Goal: Communication & Community: Answer question/provide support

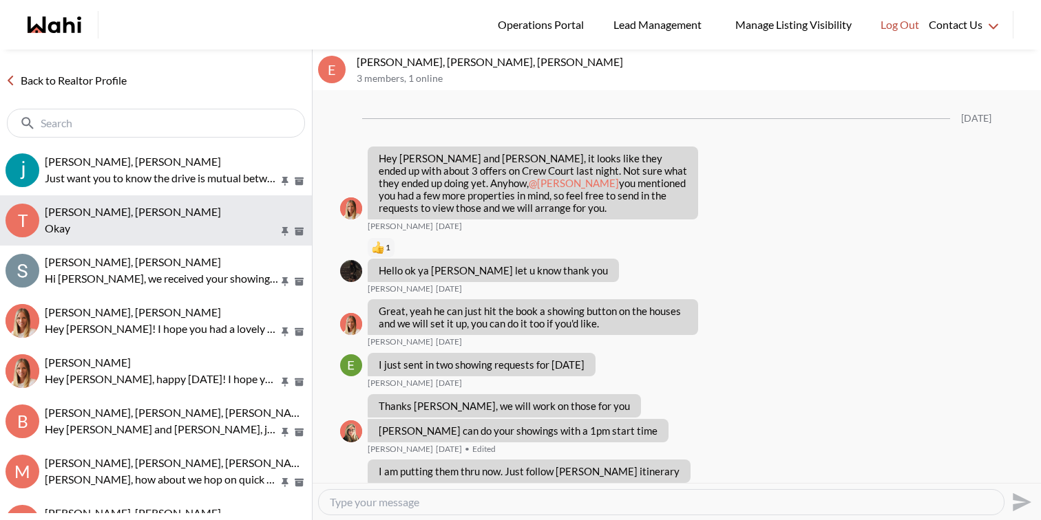
scroll to position [1641, 0]
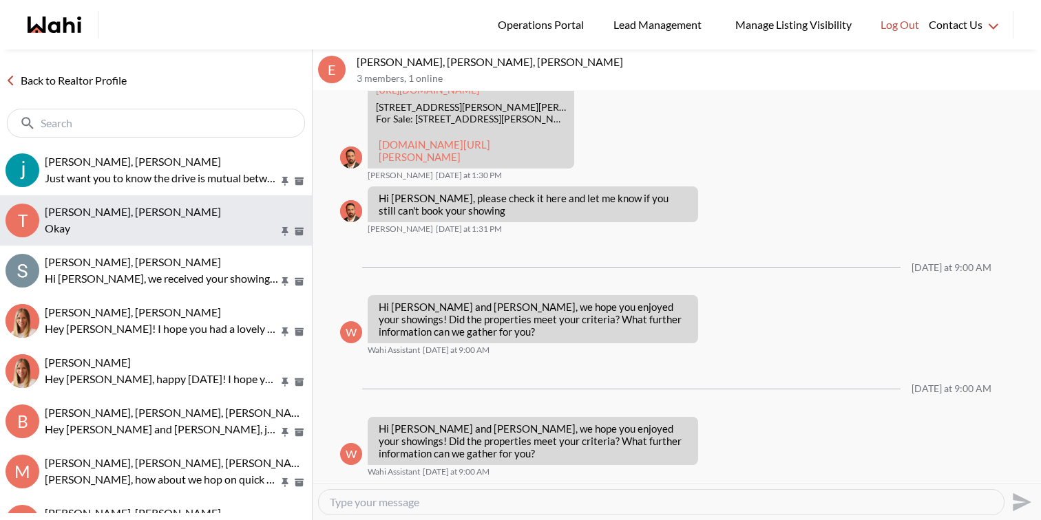
click at [199, 218] on div "[PERSON_NAME], [PERSON_NAME]" at bounding box center [176, 212] width 262 height 14
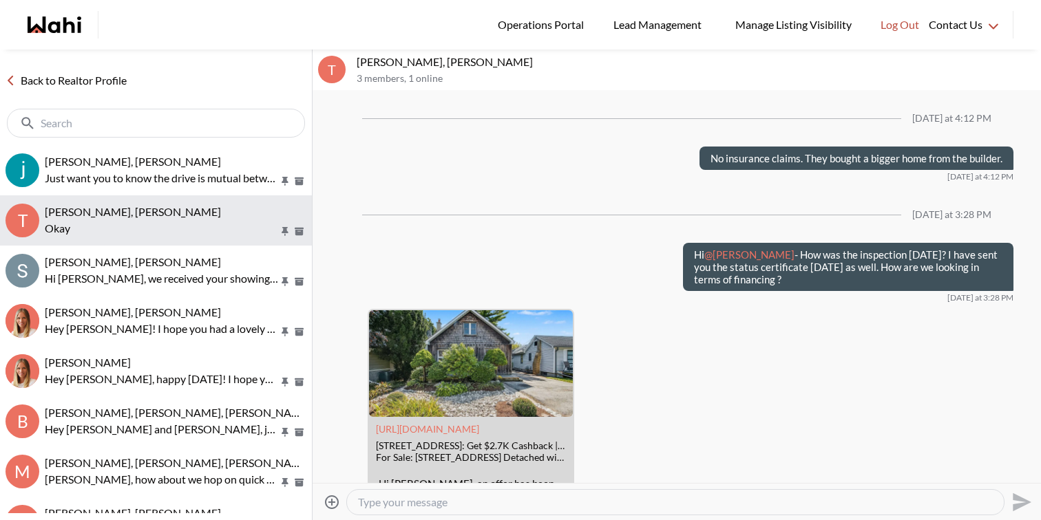
scroll to position [1542, 0]
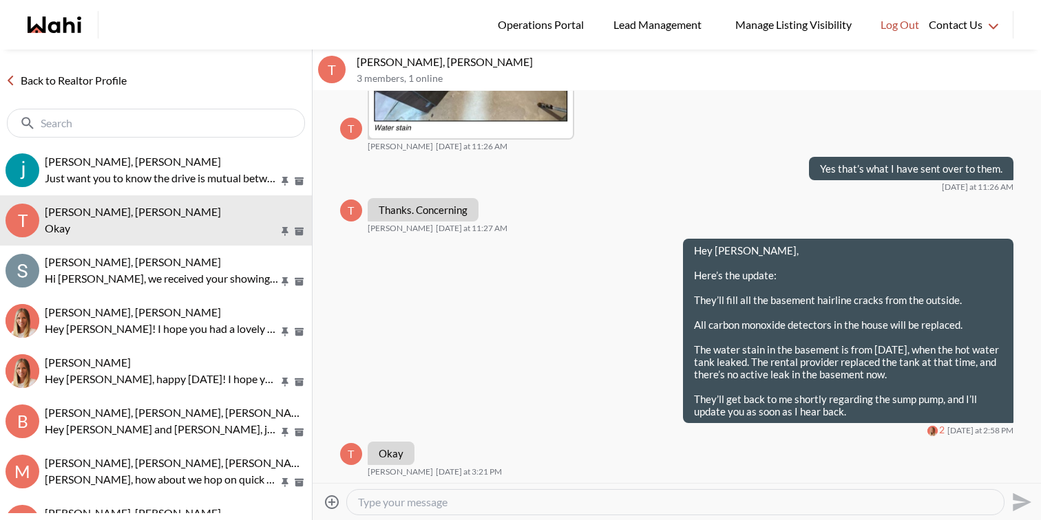
click at [422, 498] on textarea "Type your message" at bounding box center [675, 503] width 635 height 14
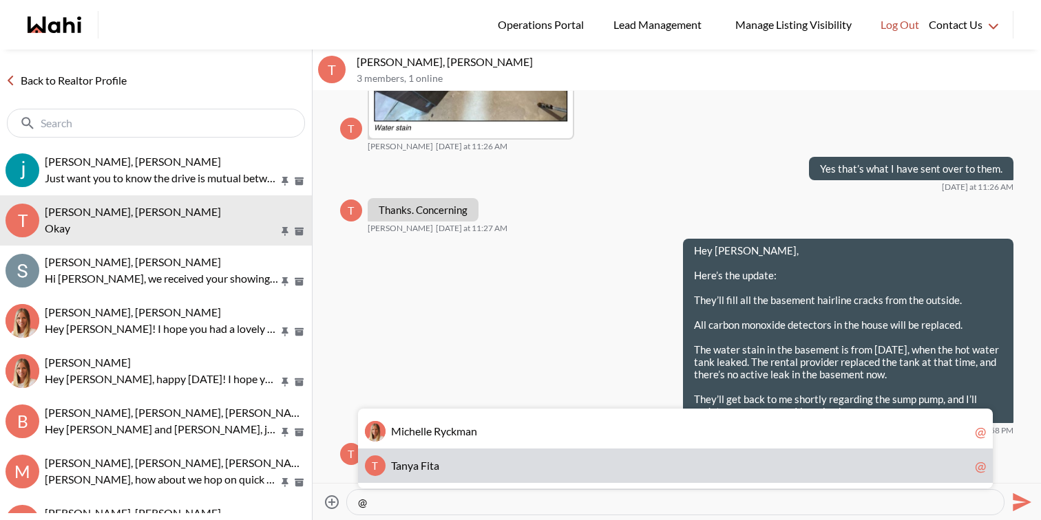
click at [438, 472] on span "T a n y a F i t a" at bounding box center [680, 466] width 578 height 14
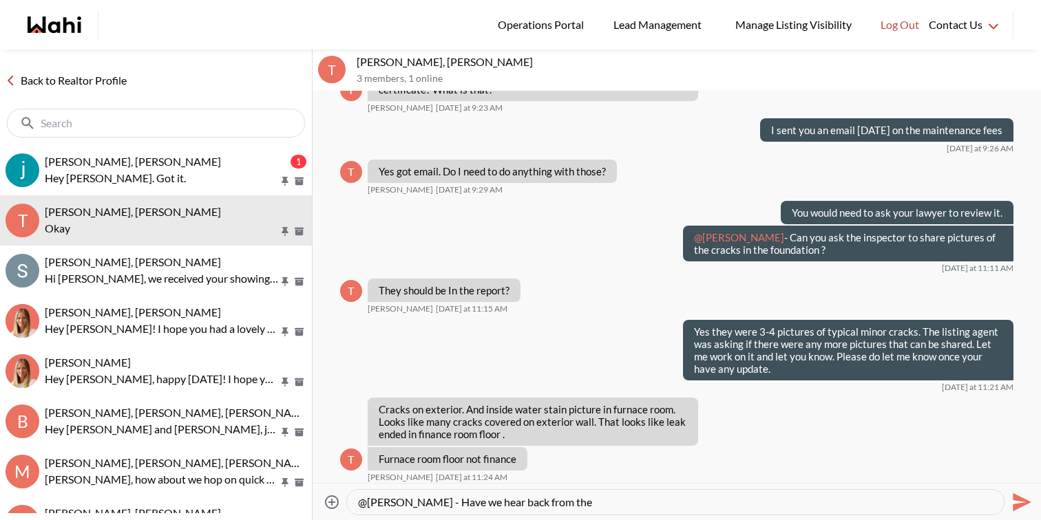
scroll to position [959, 0]
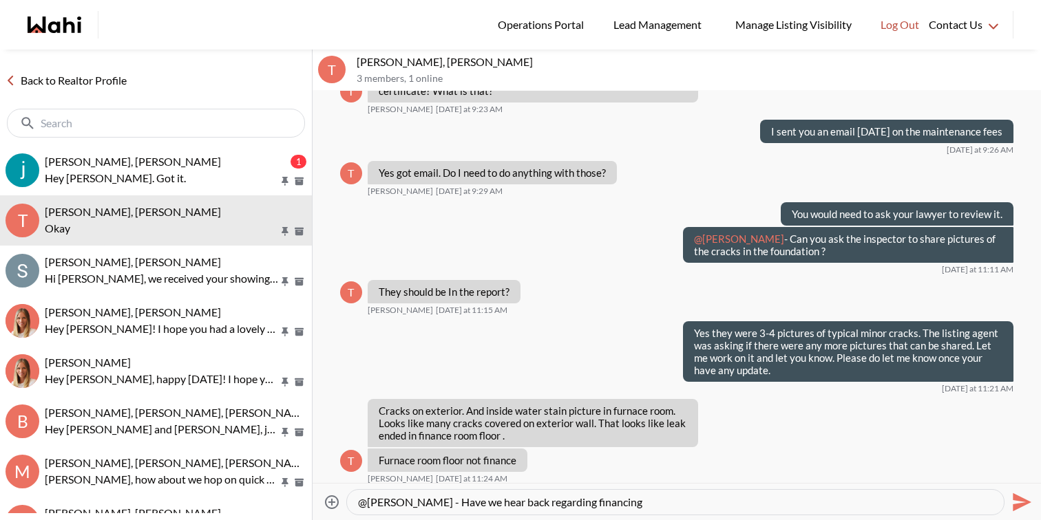
type textarea "@[PERSON_NAME] - Have we hear back regarding financing ?"
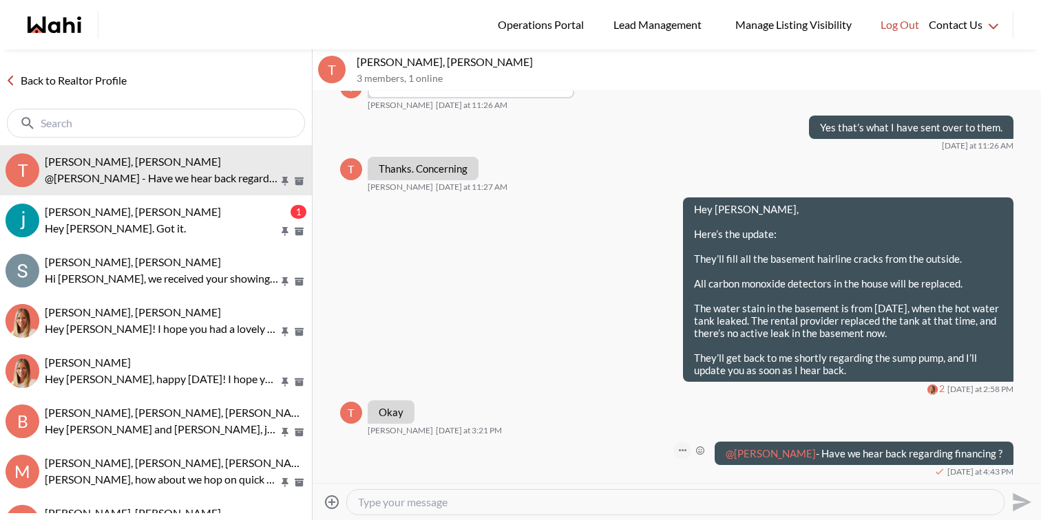
click at [686, 451] on icon "Open Message Actions Menu" at bounding box center [683, 450] width 8 height 2
click at [684, 409] on button "Edit Message" at bounding box center [672, 405] width 110 height 25
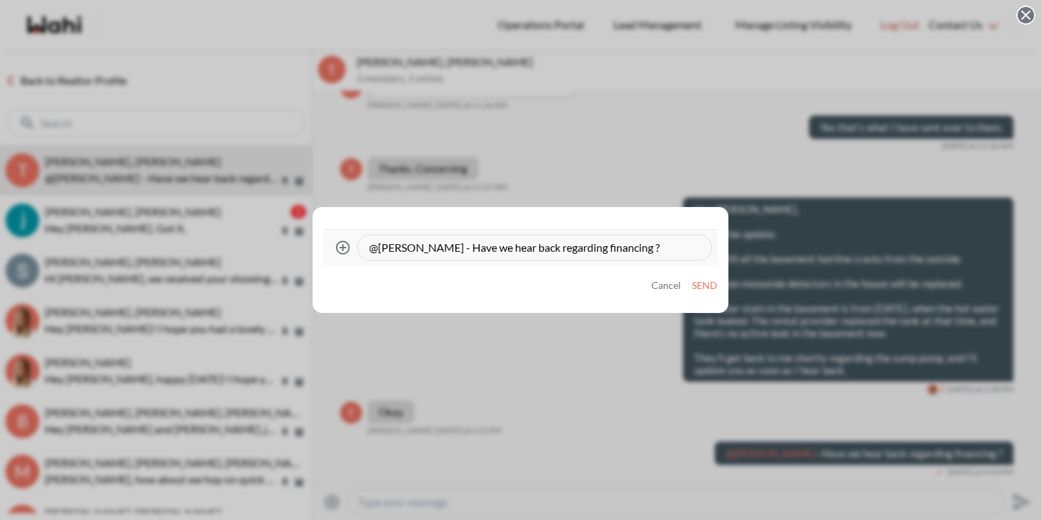
click at [500, 250] on textarea "@[PERSON_NAME] - Have we hear back regarding financing ?" at bounding box center [534, 248] width 331 height 14
type textarea "@[PERSON_NAME] - Have we heard back regarding financing ?"
click at [701, 289] on button "Send" at bounding box center [704, 286] width 25 height 12
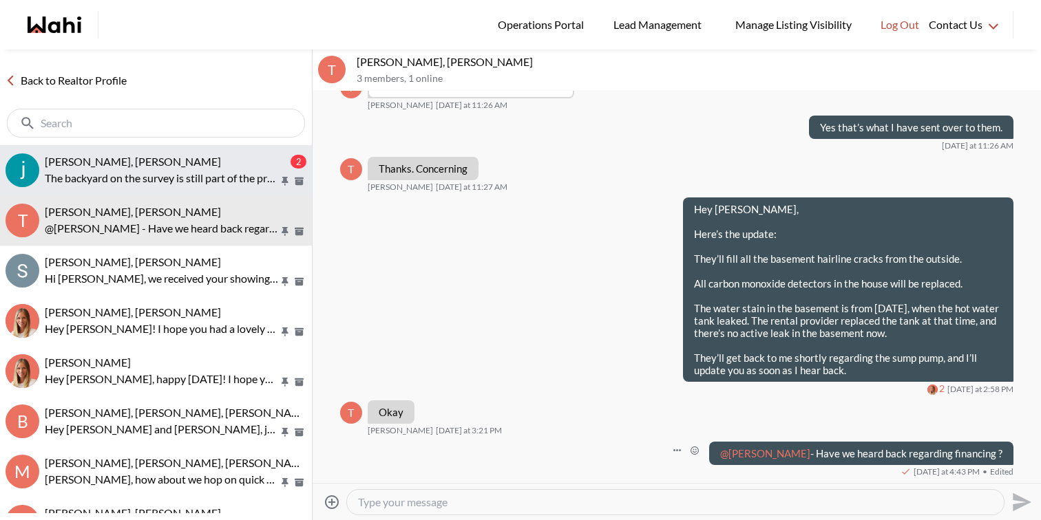
click at [218, 176] on p "The backyard on the survey is still part of the property if you wanted to put a…" at bounding box center [162, 178] width 234 height 17
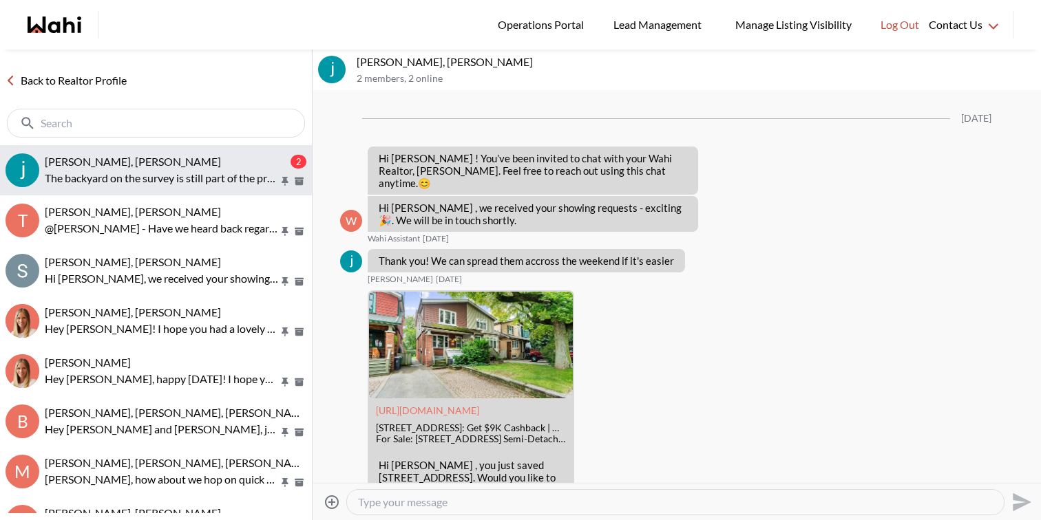
scroll to position [5290, 0]
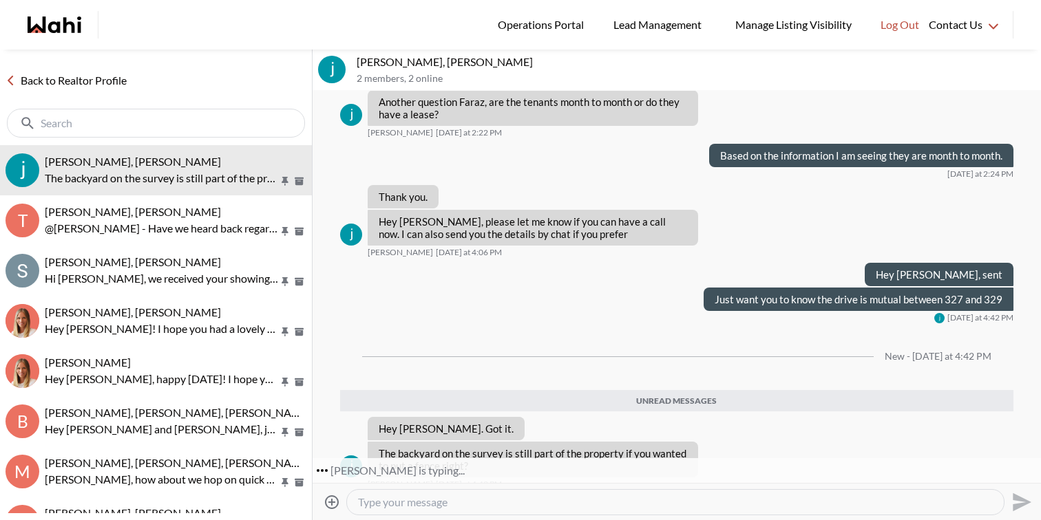
click at [410, 502] on textarea "Type your message" at bounding box center [675, 503] width 635 height 14
type textarea "Yes that is correct"
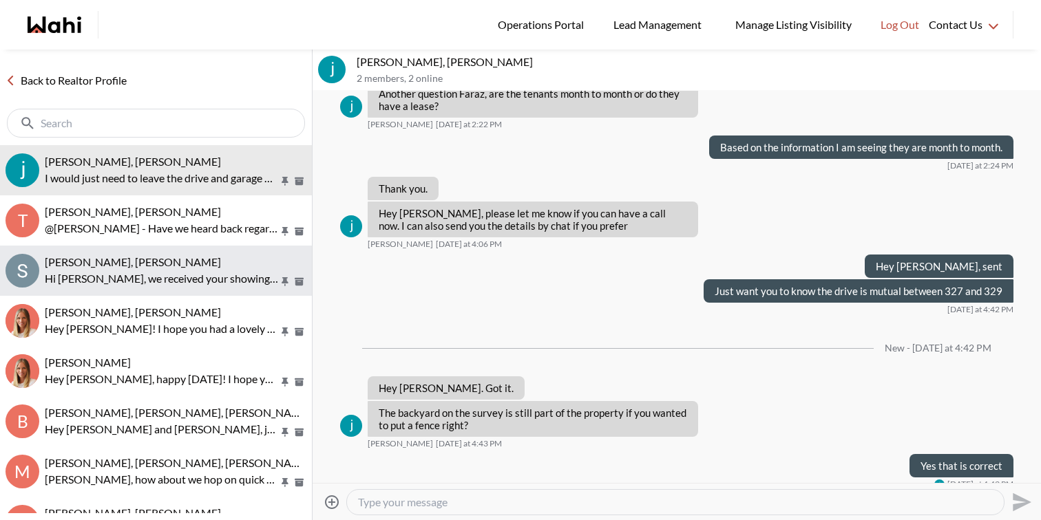
scroll to position [5338, 0]
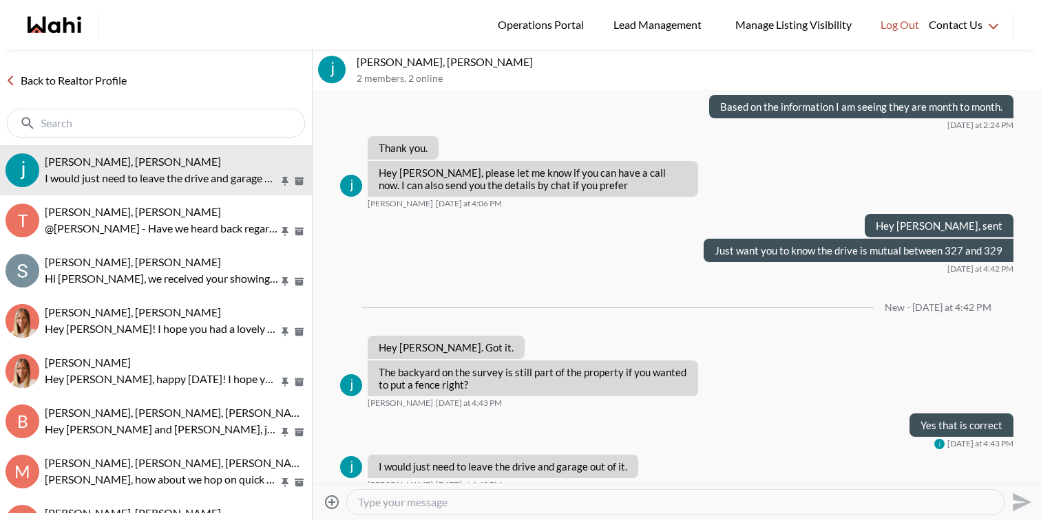
click at [574, 502] on textarea "Type your message" at bounding box center [675, 503] width 635 height 14
type textarea "Got it."
